Goal: Task Accomplishment & Management: Manage account settings

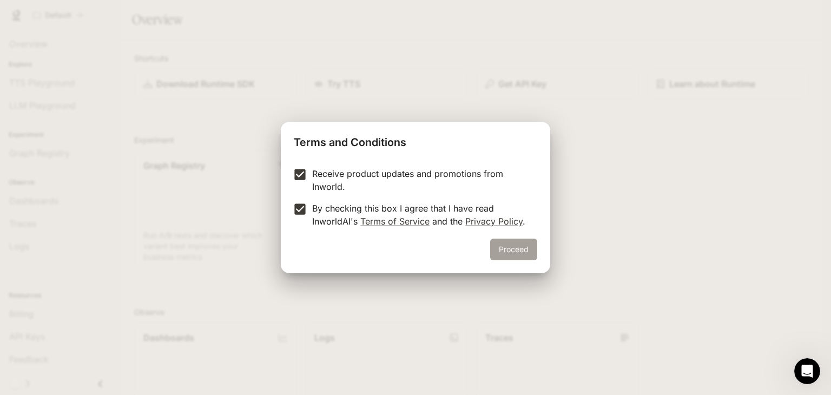
click at [511, 251] on button "Proceed" at bounding box center [513, 250] width 47 height 22
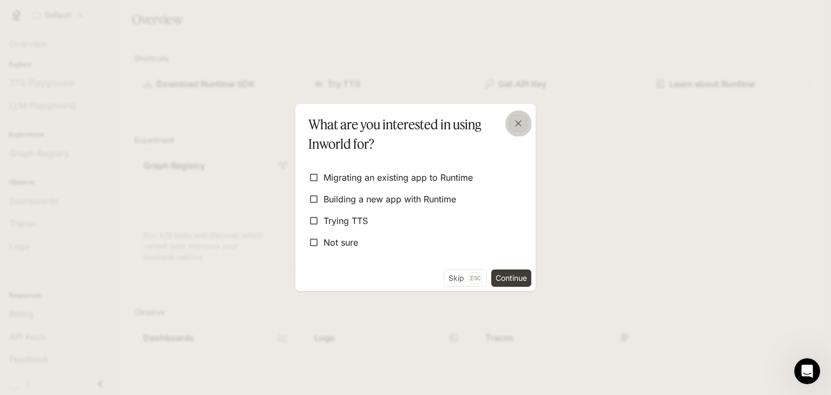
click at [523, 126] on icon "button" at bounding box center [518, 123] width 11 height 11
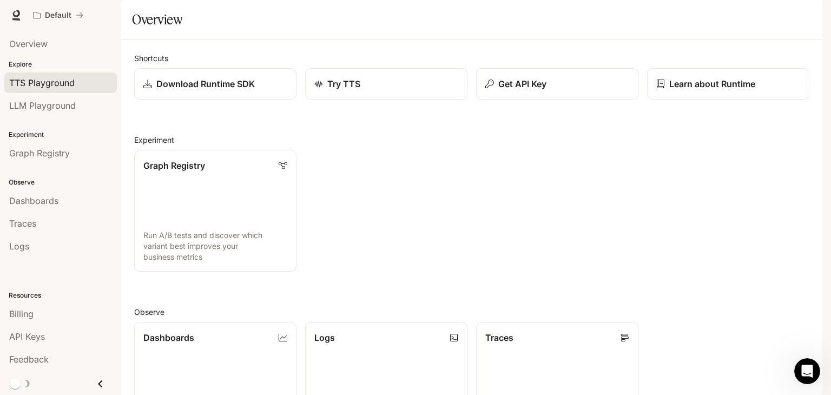
click at [70, 85] on span "TTS Playground" at bounding box center [41, 82] width 65 height 13
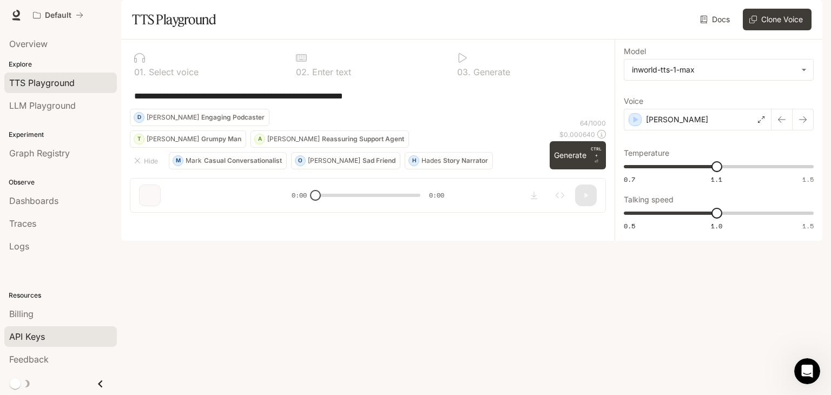
click at [49, 330] on div "API Keys" at bounding box center [60, 336] width 103 height 13
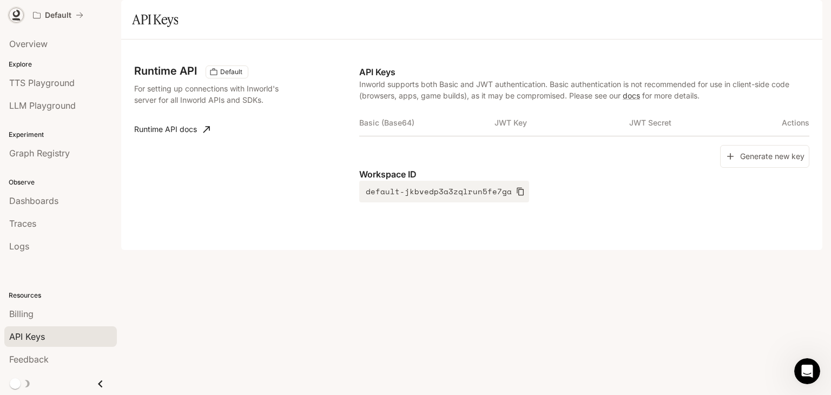
click at [13, 16] on icon at bounding box center [16, 14] width 7 height 8
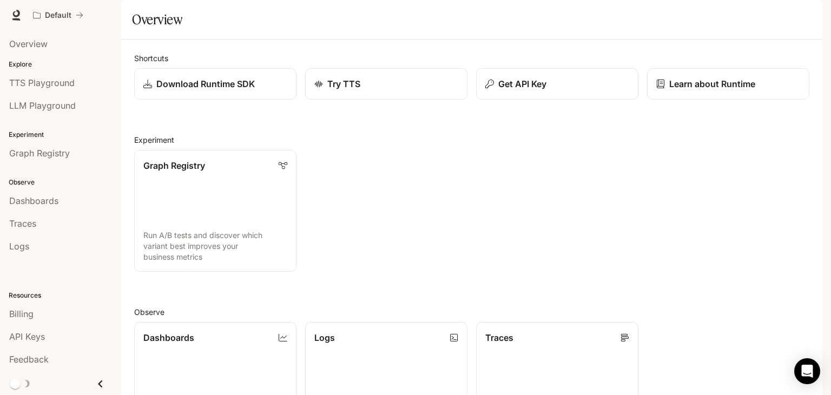
click at [802, 11] on img "button" at bounding box center [807, 15] width 15 height 15
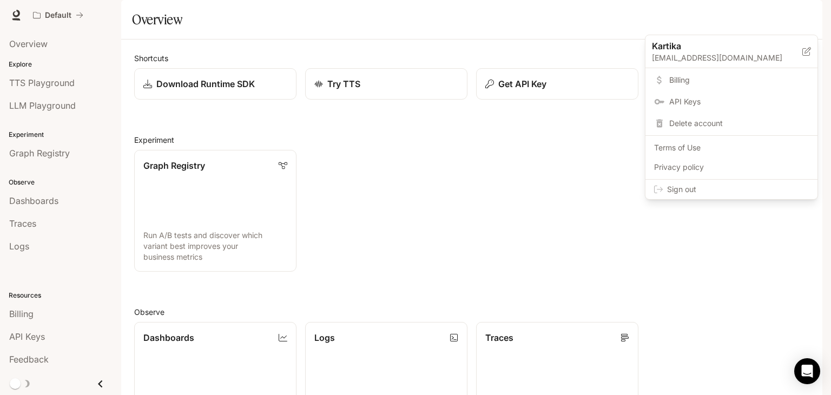
click at [525, 211] on div at bounding box center [415, 197] width 831 height 395
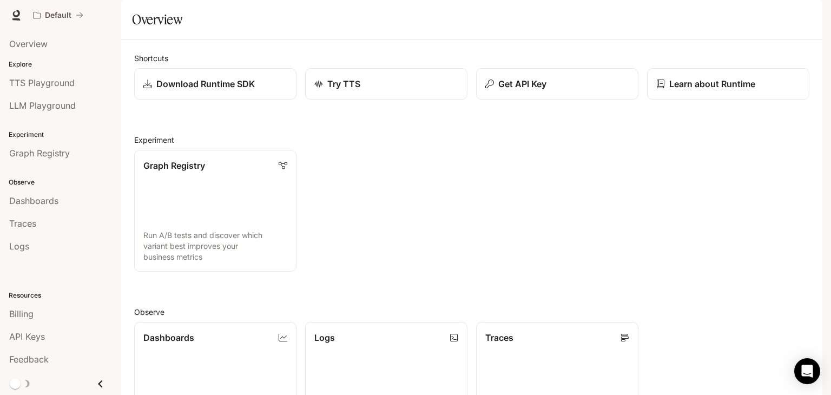
click at [807, 14] on img "button" at bounding box center [807, 15] width 15 height 15
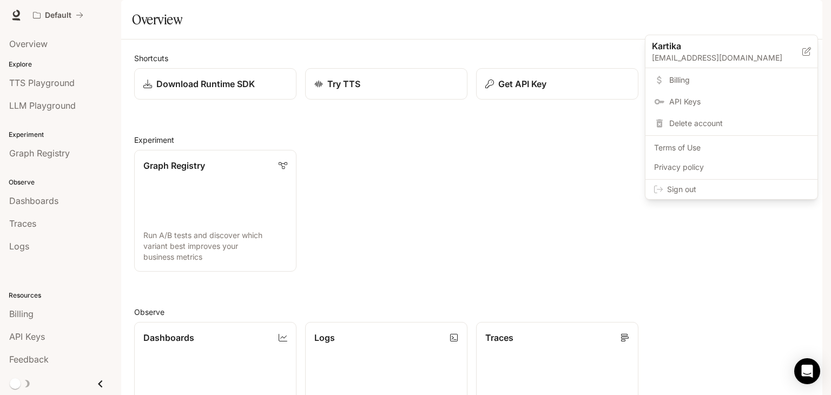
drag, startPoint x: 96, startPoint y: 384, endPoint x: 102, endPoint y: 384, distance: 6.5
click at [102, 384] on div at bounding box center [415, 197] width 831 height 395
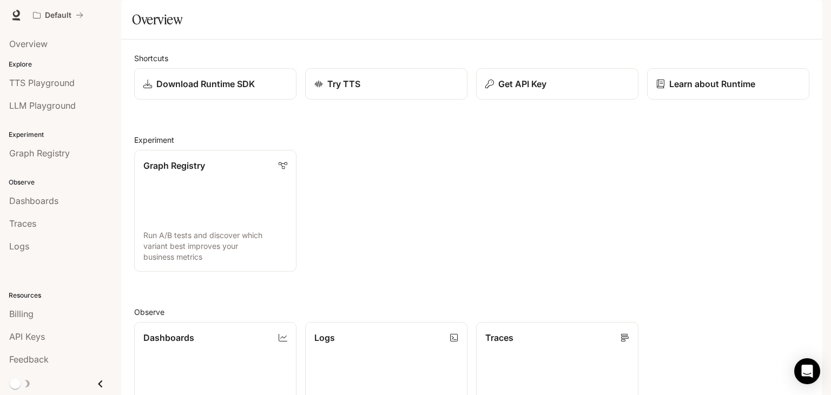
click at [808, 11] on img "button" at bounding box center [807, 15] width 15 height 15
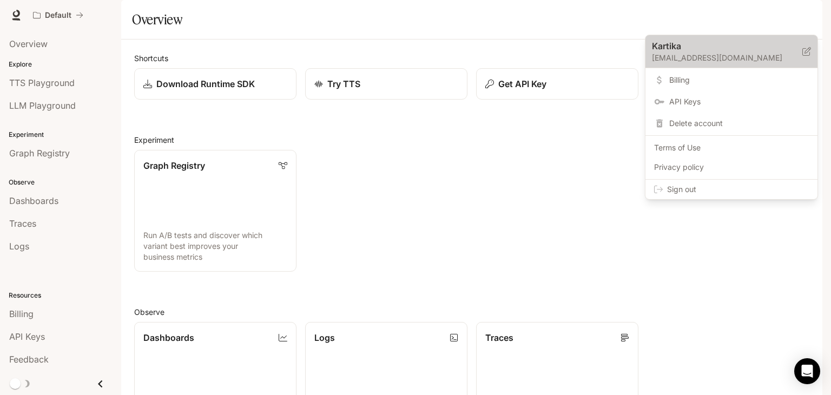
click at [704, 57] on p "kartika2712007@gmail.com" at bounding box center [727, 57] width 150 height 11
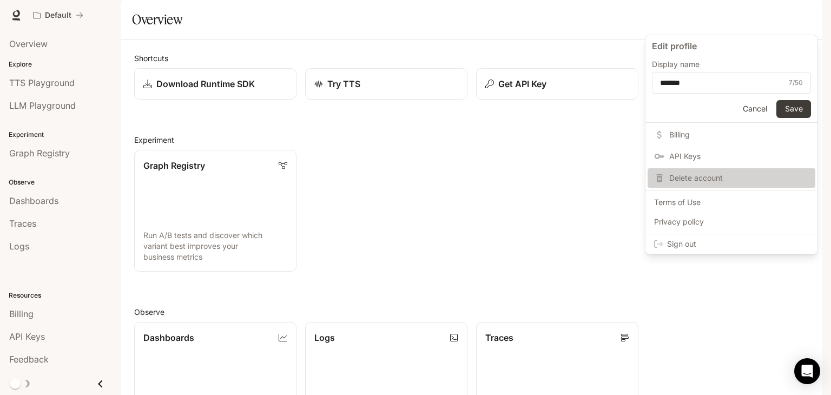
click at [730, 173] on span "Delete account" at bounding box center [739, 178] width 140 height 11
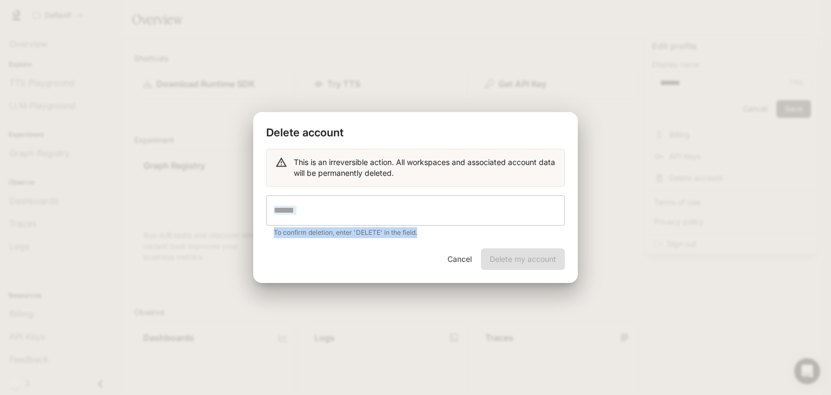
drag, startPoint x: 445, startPoint y: 227, endPoint x: 445, endPoint y: 206, distance: 21.1
click at [445, 206] on div "​ To confirm deletion, enter 'DELETE' in the field." at bounding box center [415, 216] width 299 height 43
click at [445, 206] on input "text" at bounding box center [415, 210] width 299 height 30
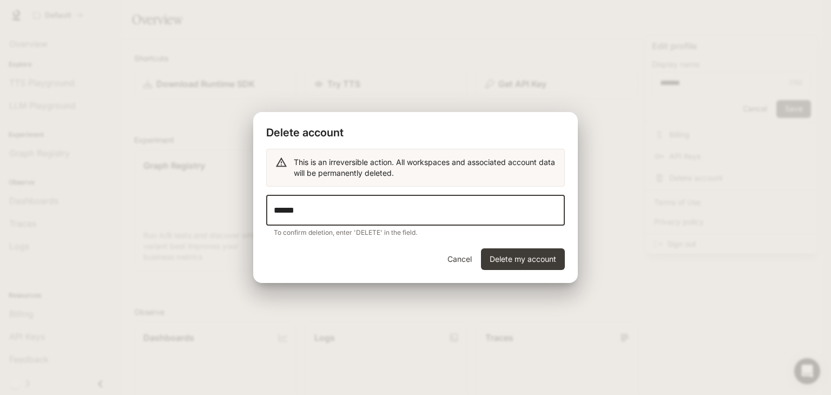
type input "******"
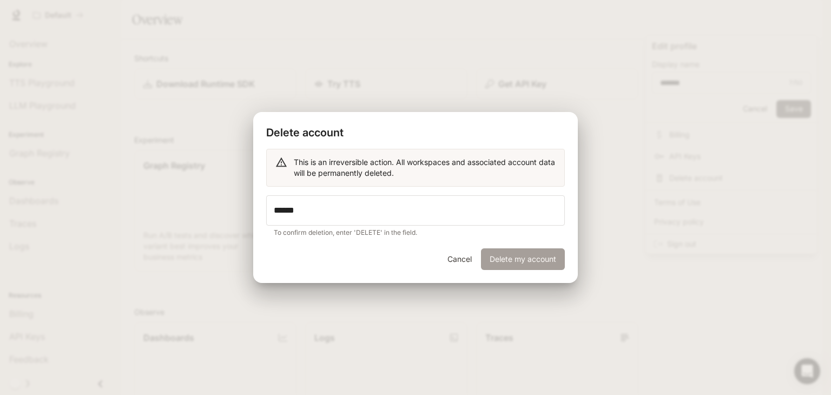
click at [498, 263] on button "Delete my account" at bounding box center [523, 259] width 84 height 22
